Goal: Information Seeking & Learning: Learn about a topic

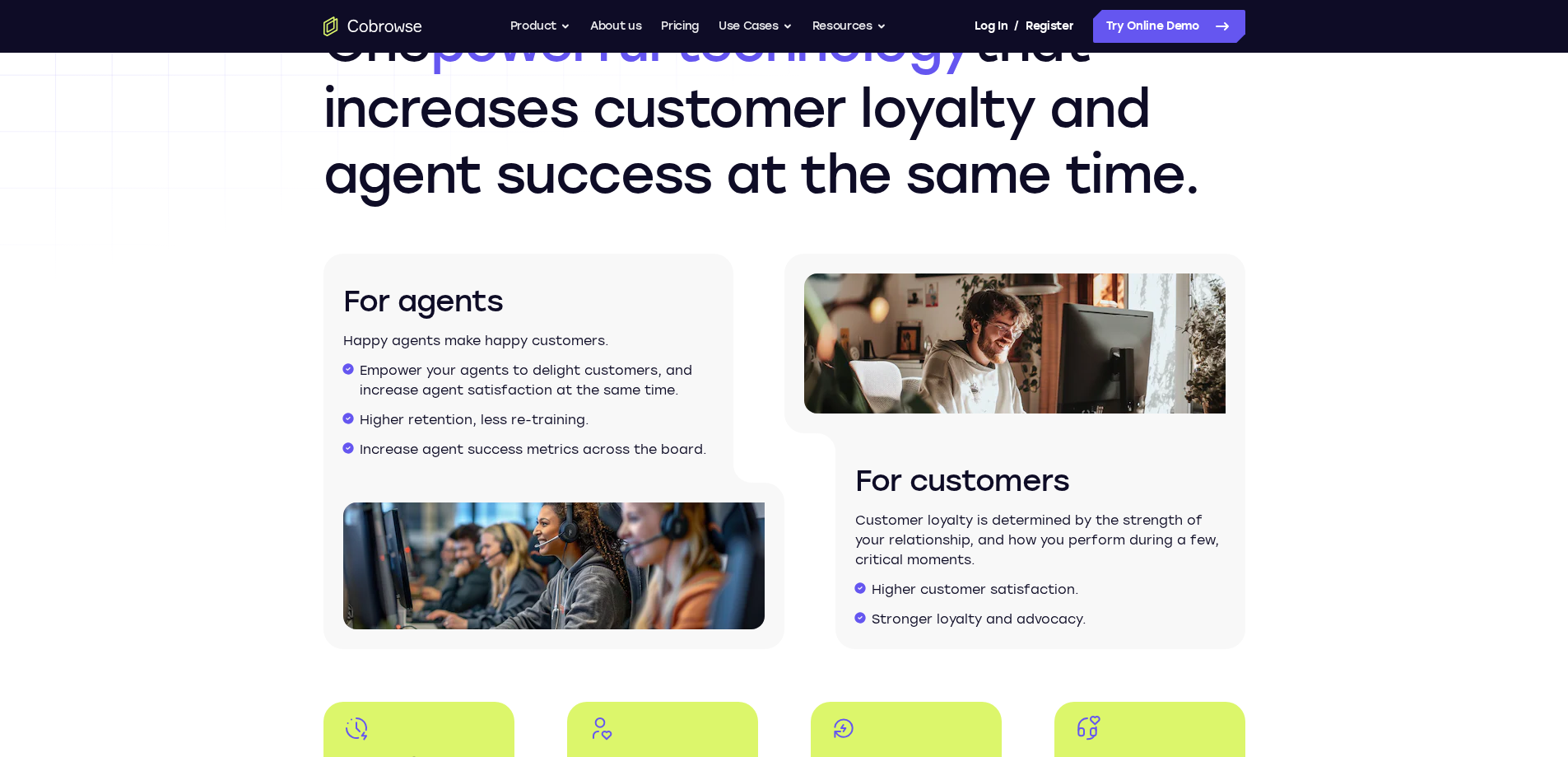
scroll to position [2140, 0]
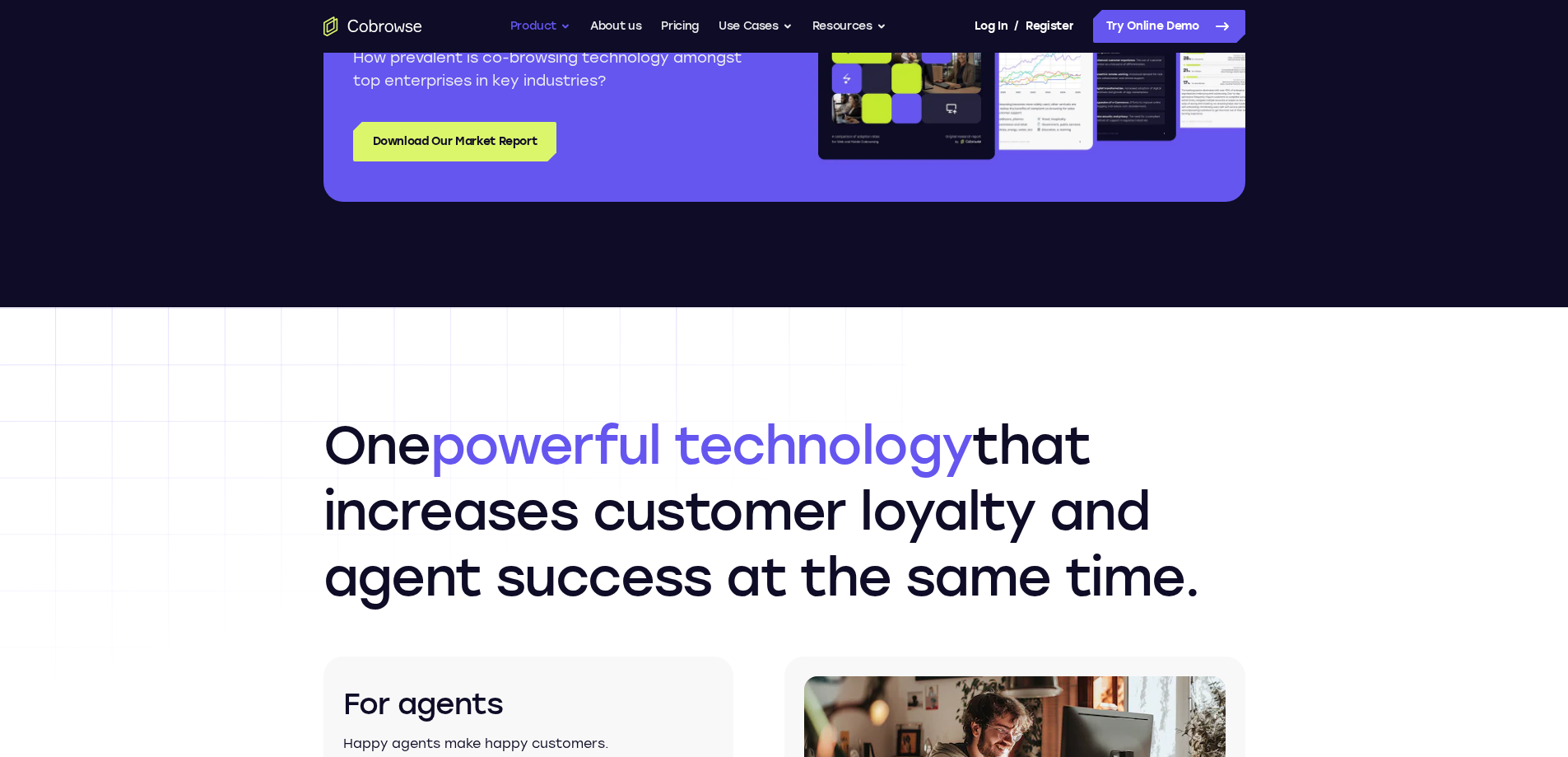
click at [533, 31] on button "Product" at bounding box center [540, 26] width 61 height 33
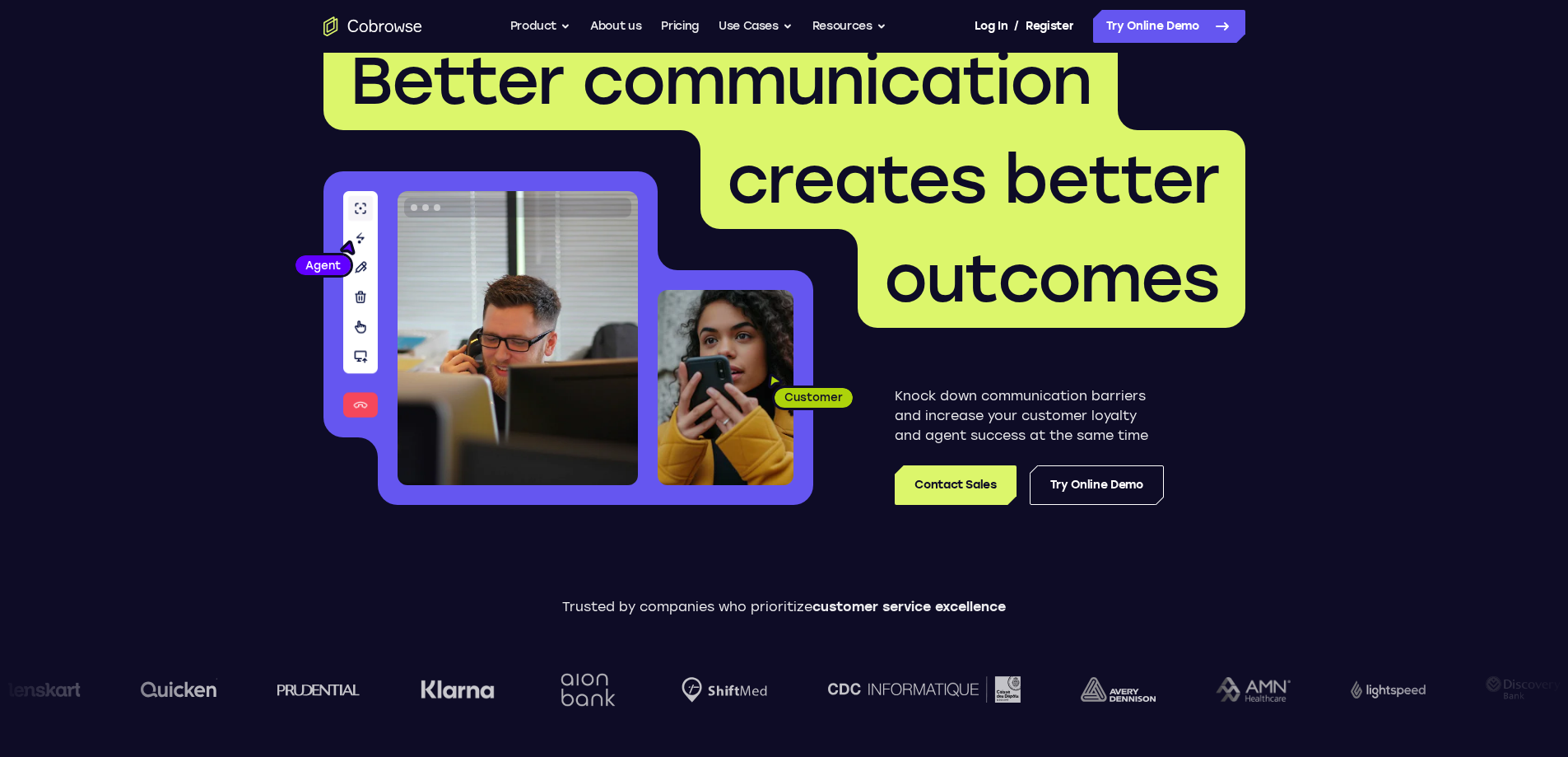
scroll to position [0, 0]
